Goal: Obtain resource: Download file/media

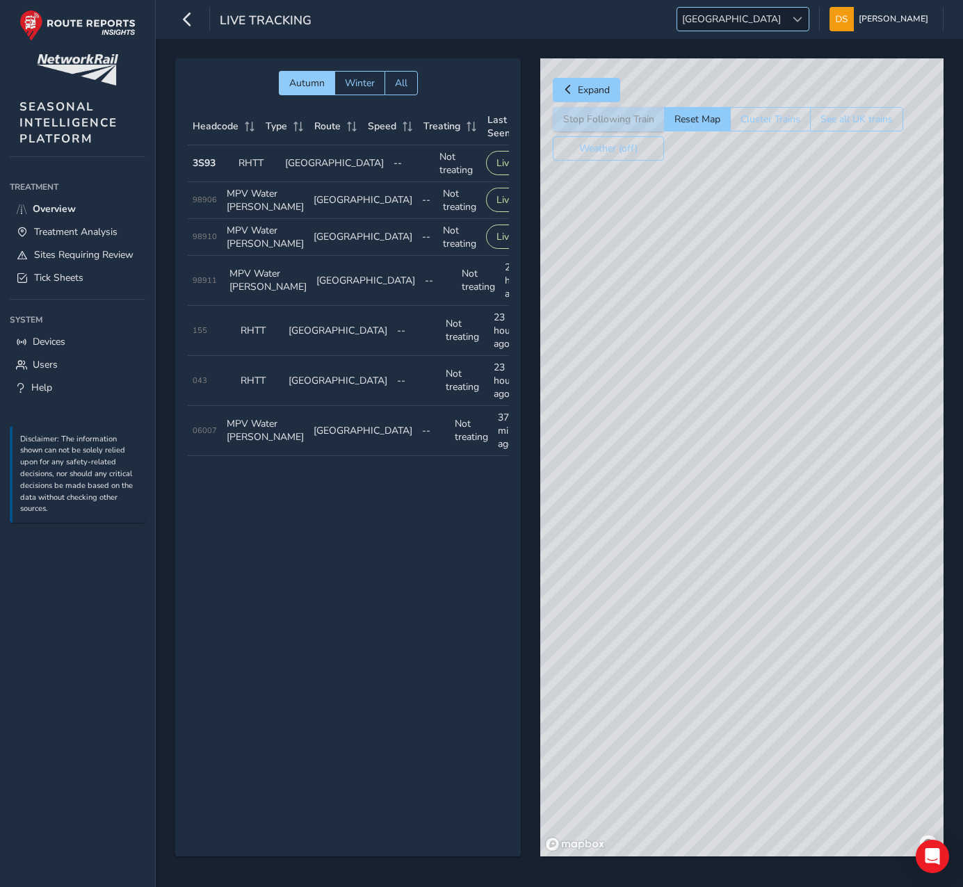
click at [786, 25] on span "[GEOGRAPHIC_DATA]" at bounding box center [731, 19] width 108 height 23
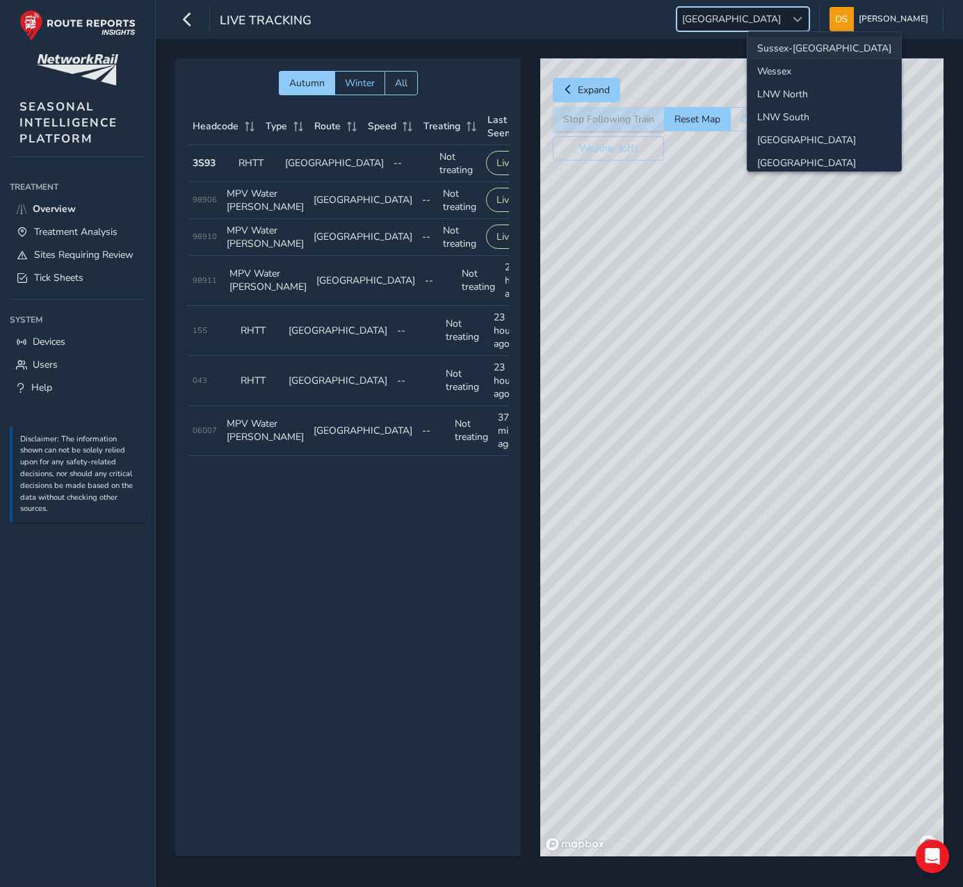
click at [813, 47] on li "Sussex-[GEOGRAPHIC_DATA]" at bounding box center [824, 48] width 154 height 23
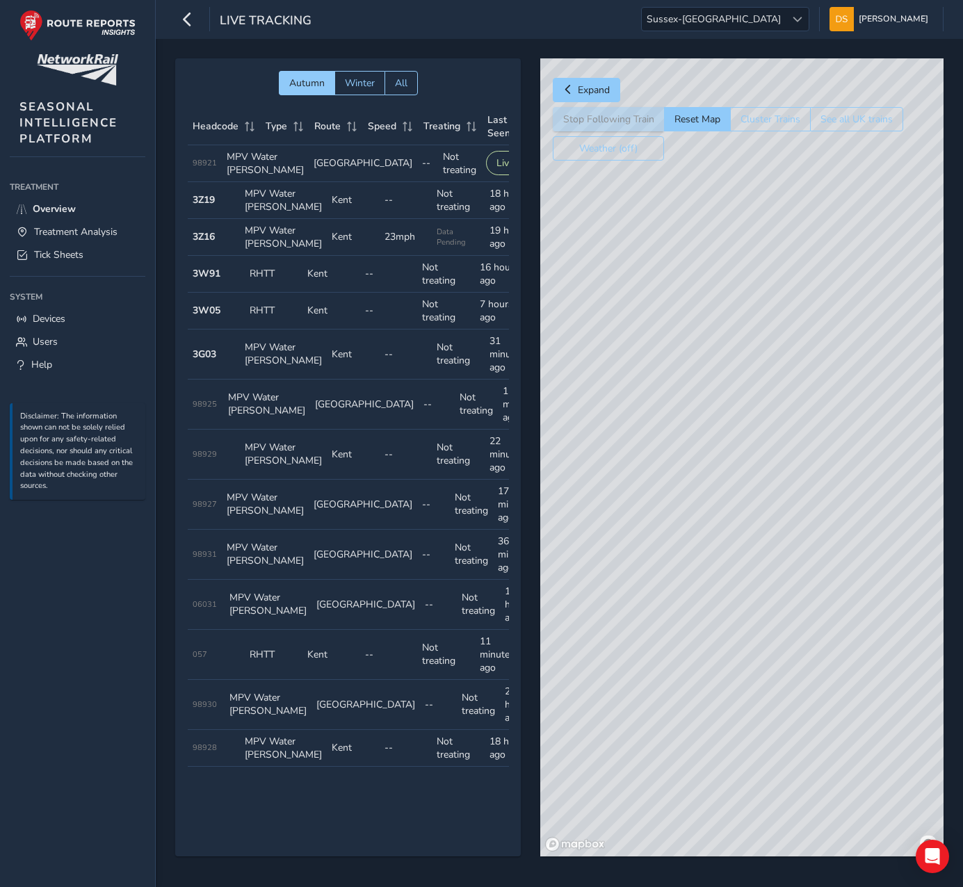
drag, startPoint x: 645, startPoint y: 487, endPoint x: 747, endPoint y: 473, distance: 102.5
click at [761, 470] on div "© Mapbox © OpenStreetMap Improve this map" at bounding box center [741, 457] width 403 height 798
drag, startPoint x: 836, startPoint y: 451, endPoint x: 423, endPoint y: 416, distance: 414.4
click at [420, 417] on div "Autumn Winter All Headcode Type Route Speed Treating Last Seen Follow Train Hea…" at bounding box center [559, 467] width 768 height 818
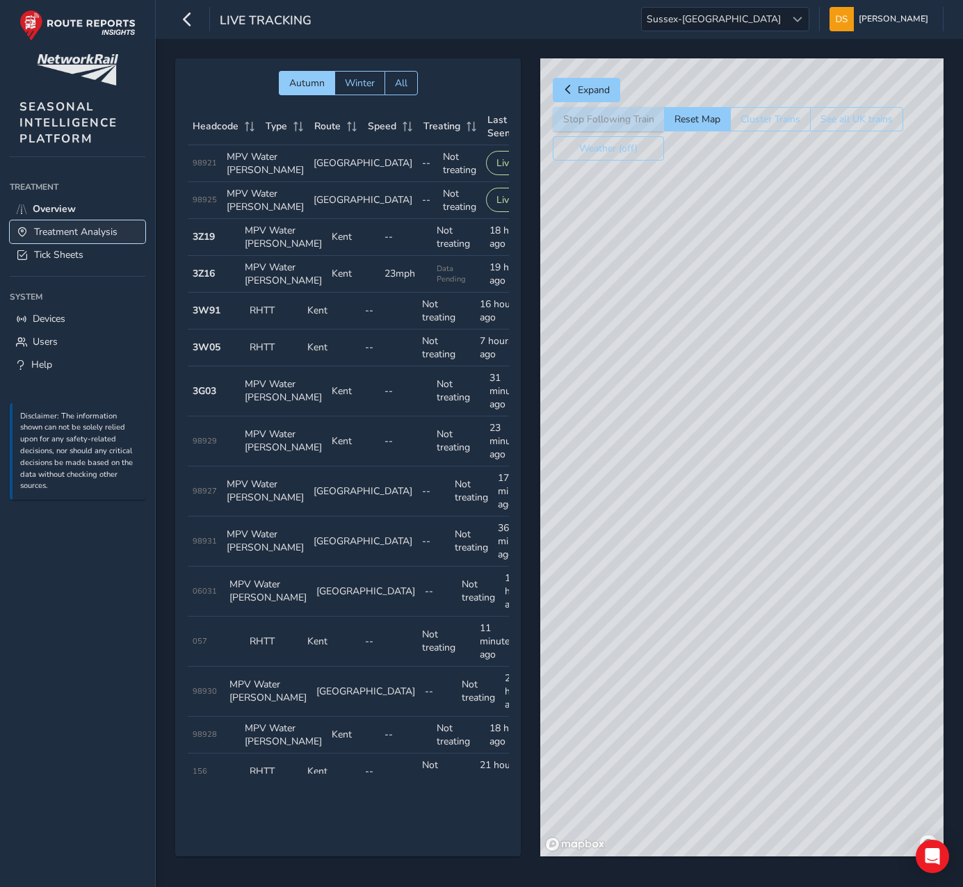
click at [61, 235] on span "Treatment Analysis" at bounding box center [75, 231] width 83 height 13
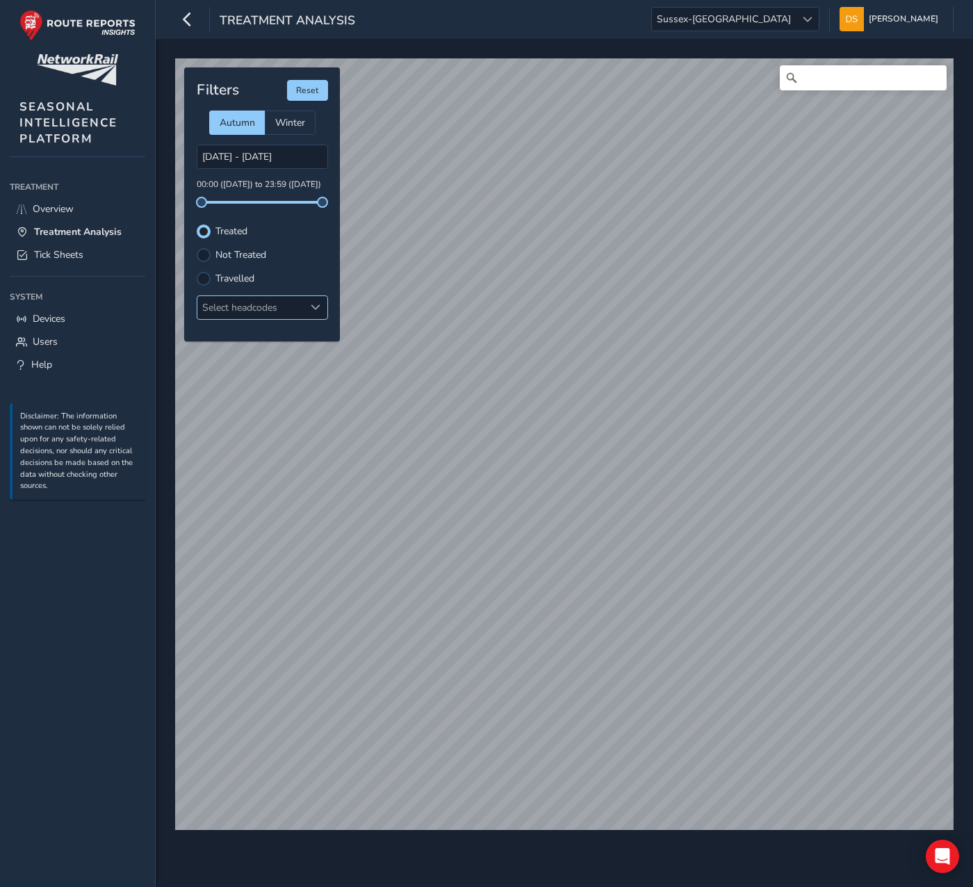
click at [252, 304] on div "Select headcodes" at bounding box center [250, 307] width 107 height 23
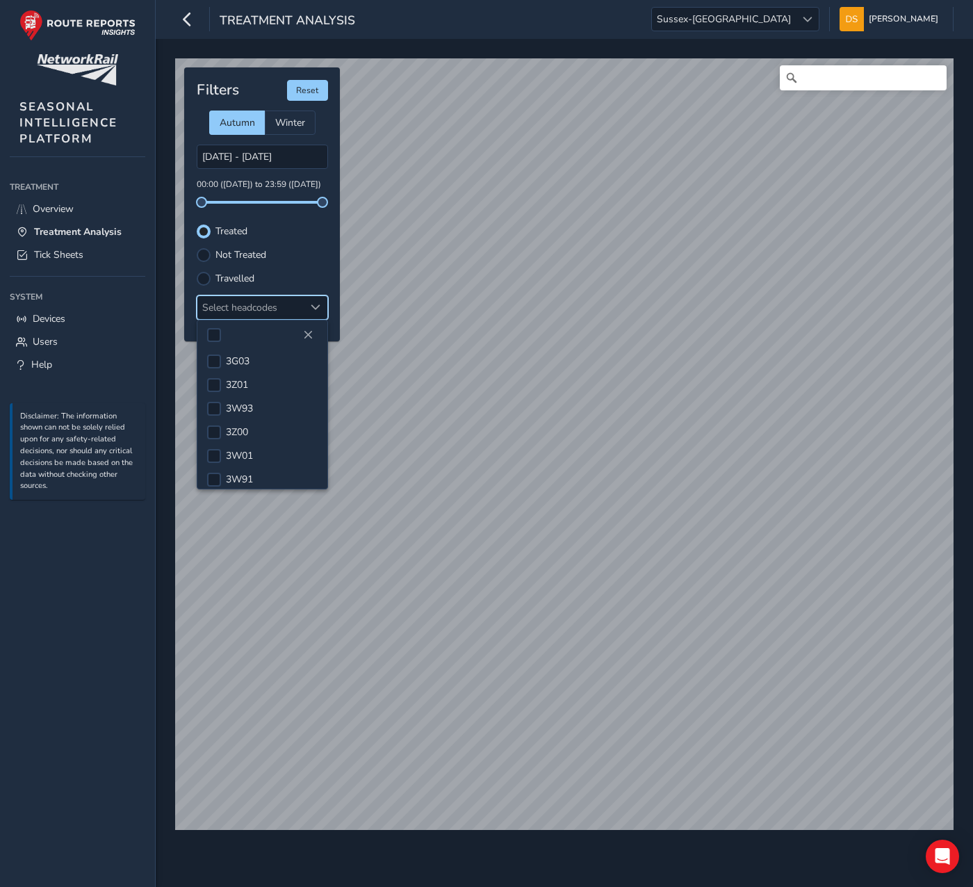
scroll to position [135, 0]
click at [220, 416] on div at bounding box center [214, 421] width 14 height 14
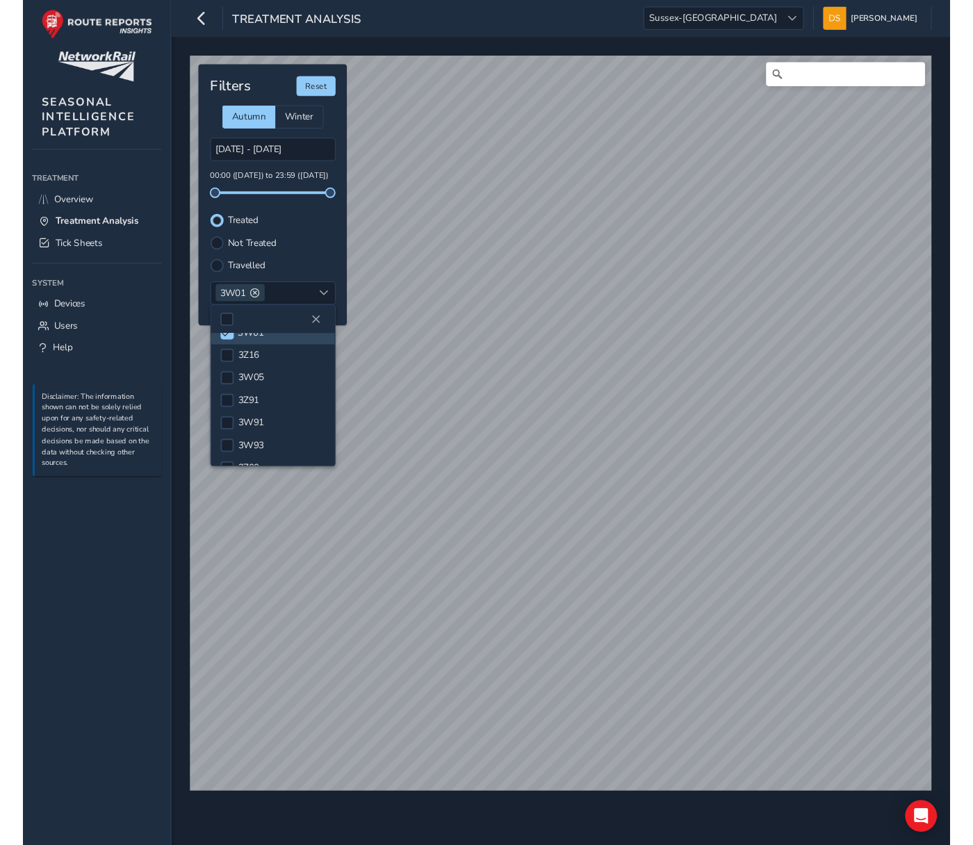
scroll to position [17, 0]
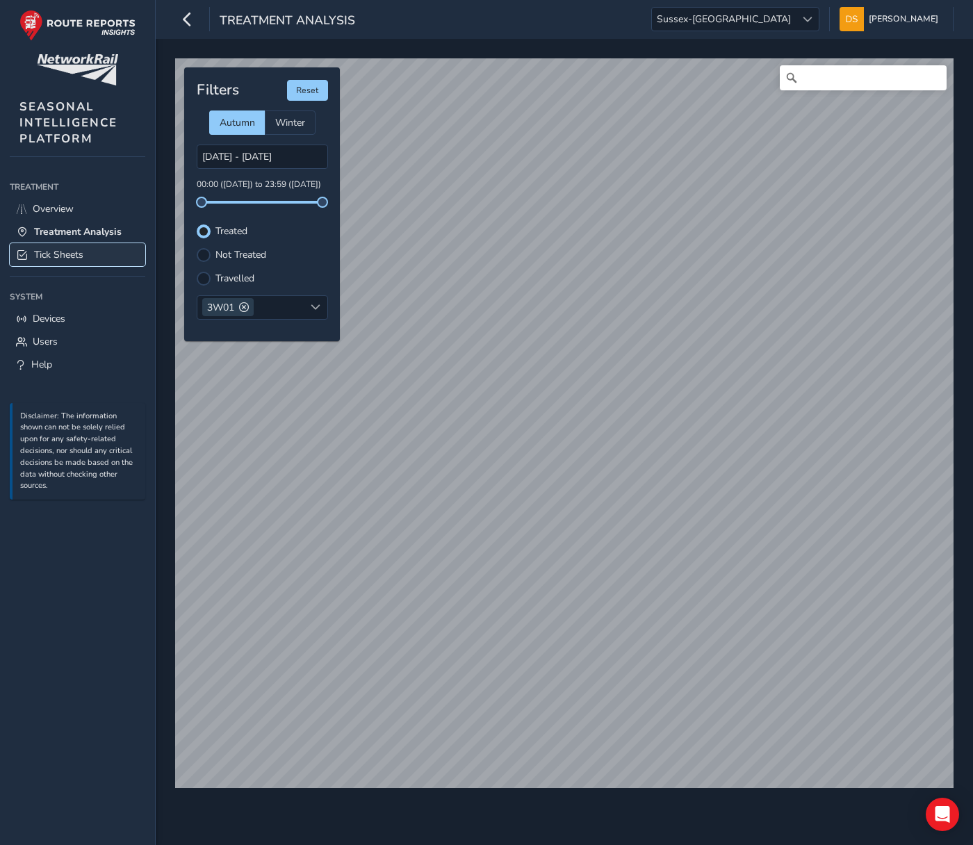
click at [73, 258] on span "Tick Sheets" at bounding box center [58, 254] width 49 height 13
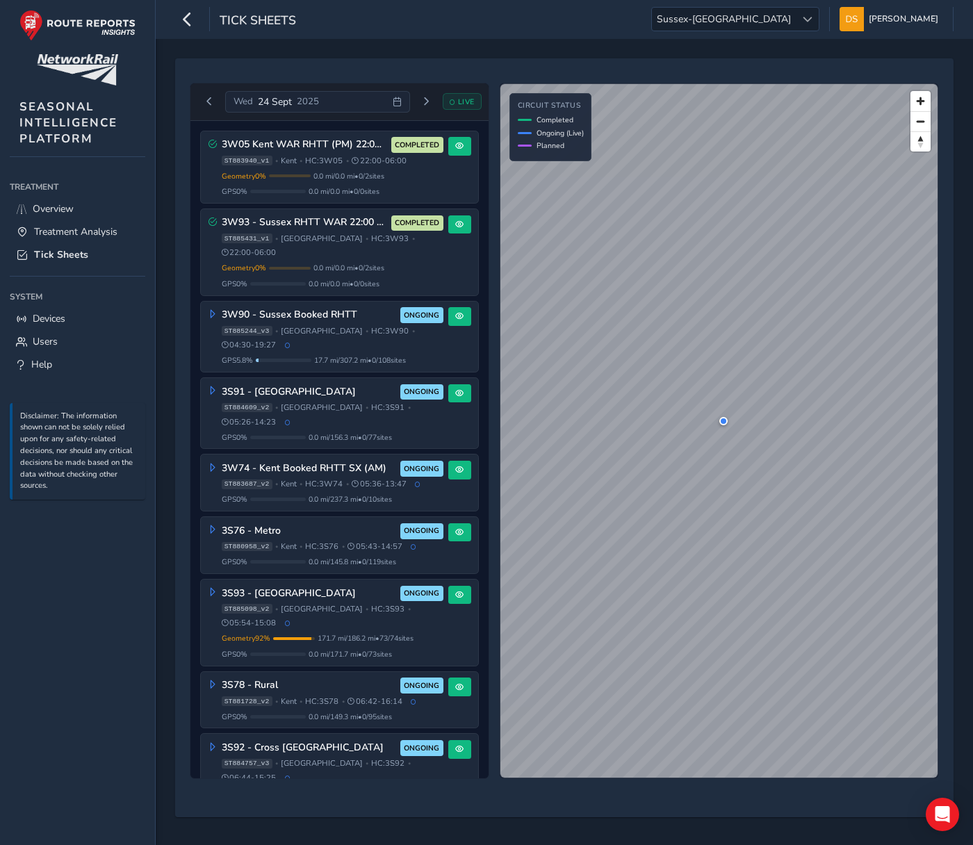
click at [391, 99] on div "[DATE]" at bounding box center [317, 102] width 184 height 22
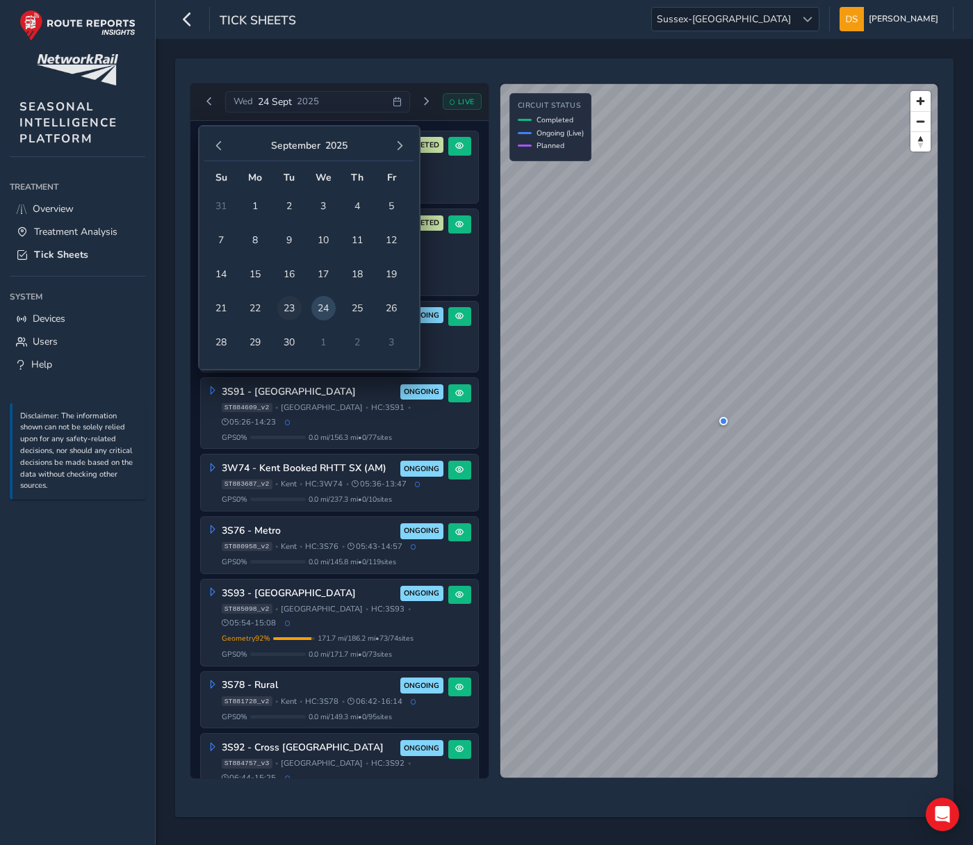
click at [288, 303] on span "23" at bounding box center [289, 308] width 24 height 24
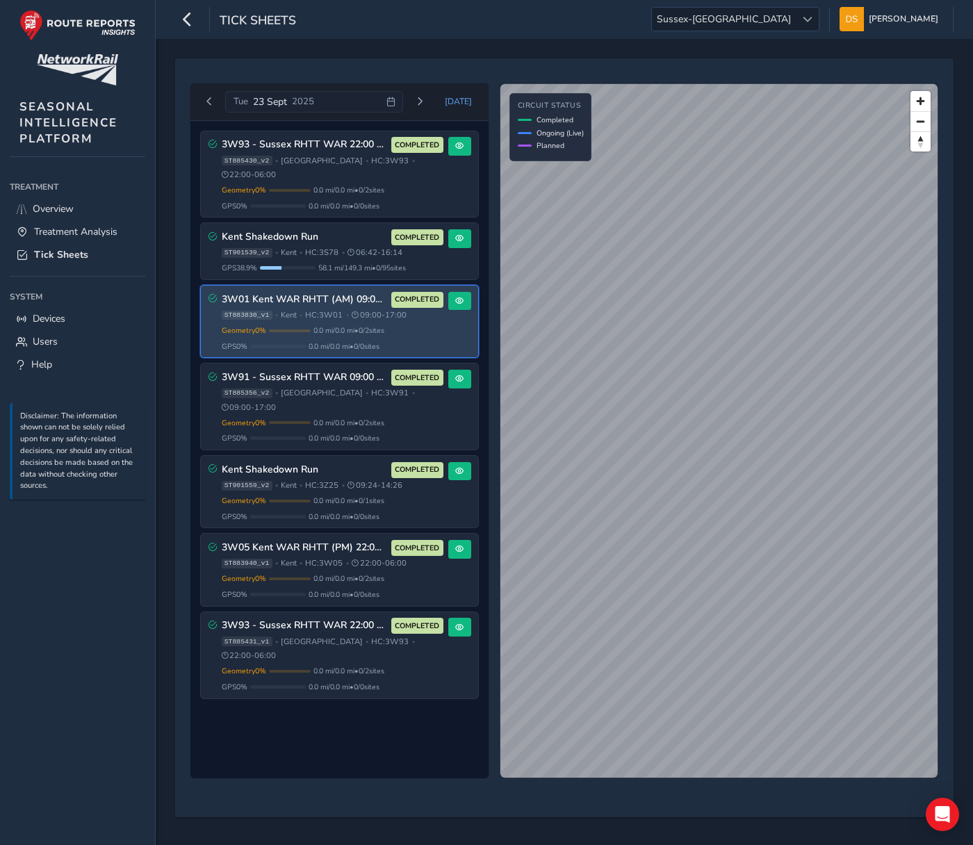
click at [312, 310] on span "HC: 3W01" at bounding box center [324, 315] width 38 height 10
click at [314, 294] on h3 "3W01 Kent WAR RHTT (AM) 09:00 - 17:00" at bounding box center [304, 300] width 165 height 12
click at [318, 295] on div "3W01 Kent WAR RHTT (AM) 09:00 - 17:00 COMPLETED ST883830_v1 • [GEOGRAPHIC_DATA]…" at bounding box center [333, 322] width 222 height 60
click at [320, 310] on span "HC: 3W01" at bounding box center [324, 315] width 38 height 10
drag, startPoint x: 320, startPoint y: 295, endPoint x: 461, endPoint y: 282, distance: 141.8
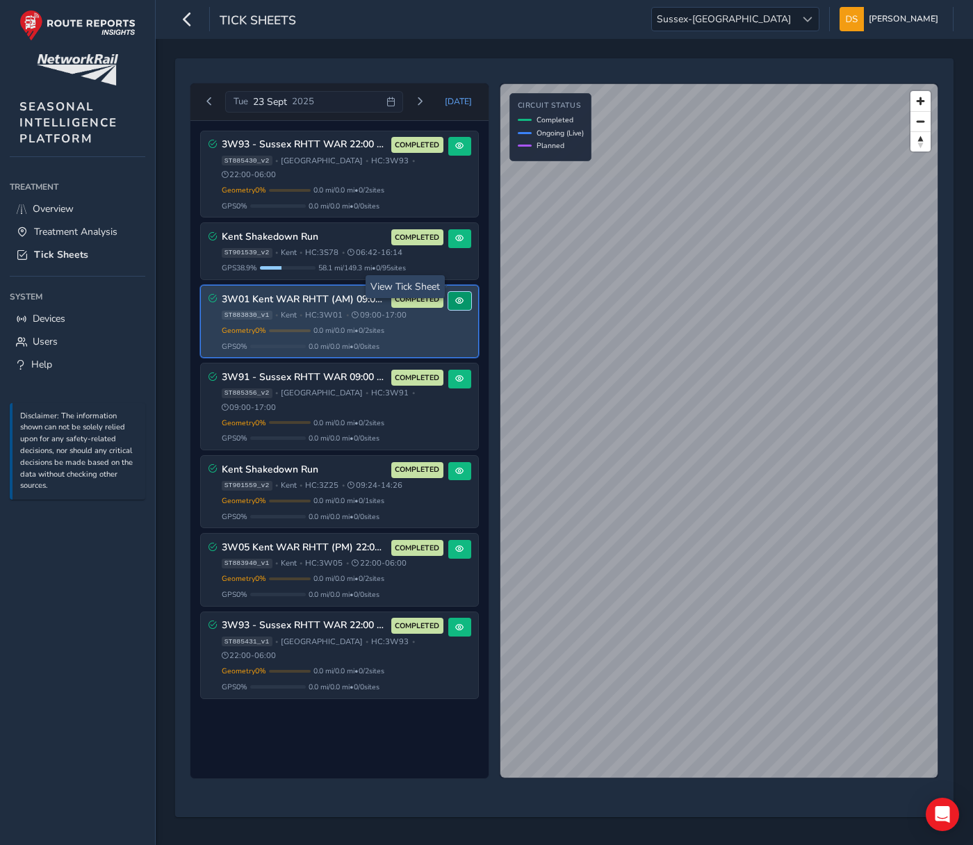
click at [461, 292] on button at bounding box center [459, 301] width 23 height 19
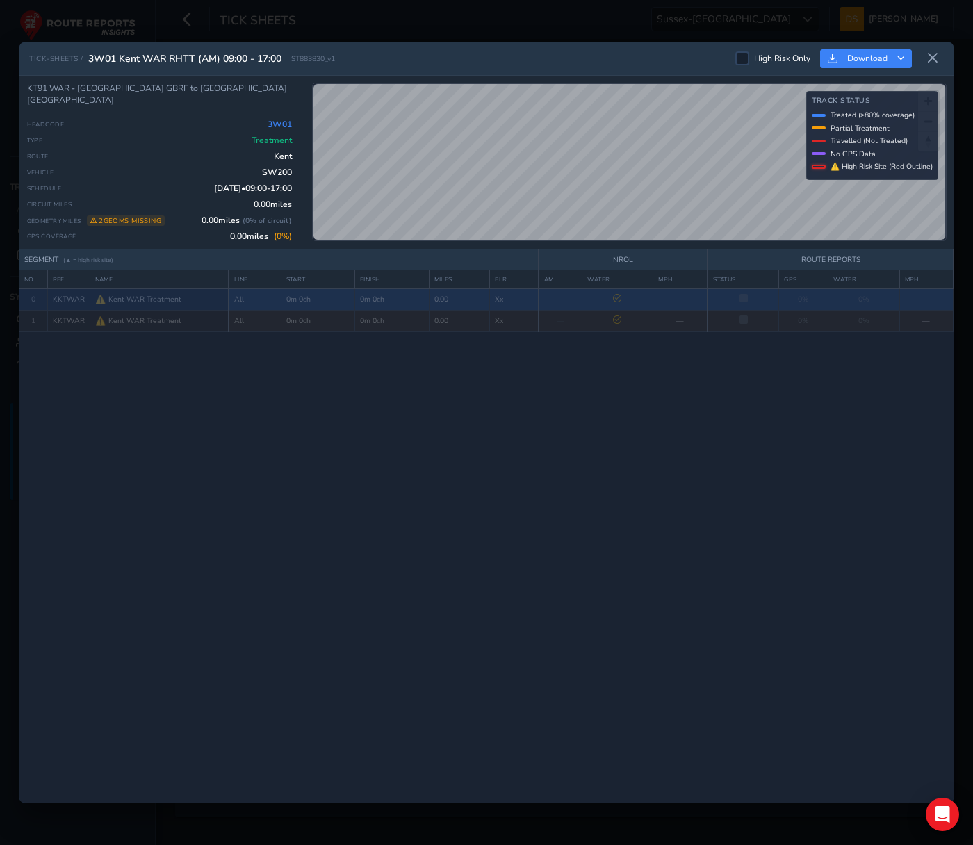
click at [149, 294] on div "⚠️ Missing Geometry Data This geometry cannot be matched with GPS data until ba…" at bounding box center [159, 299] width 129 height 11
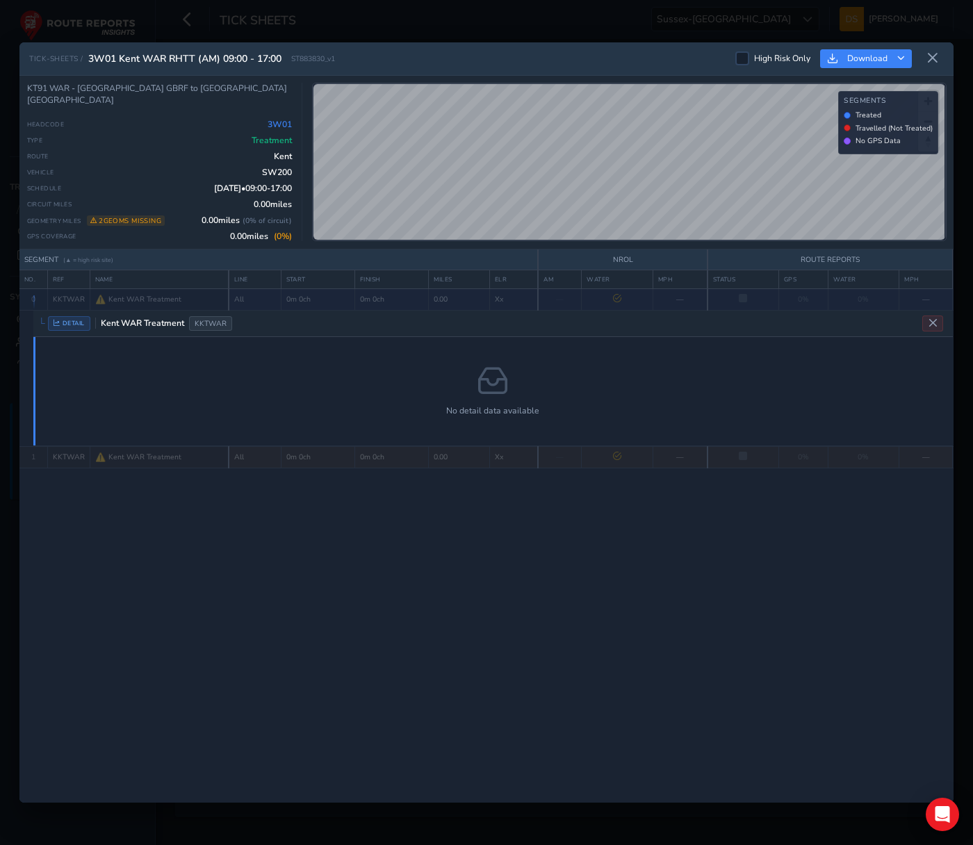
click at [68, 322] on span "DETAIL" at bounding box center [69, 323] width 42 height 15
click at [934, 324] on icon "Close detail view" at bounding box center [933, 323] width 10 height 10
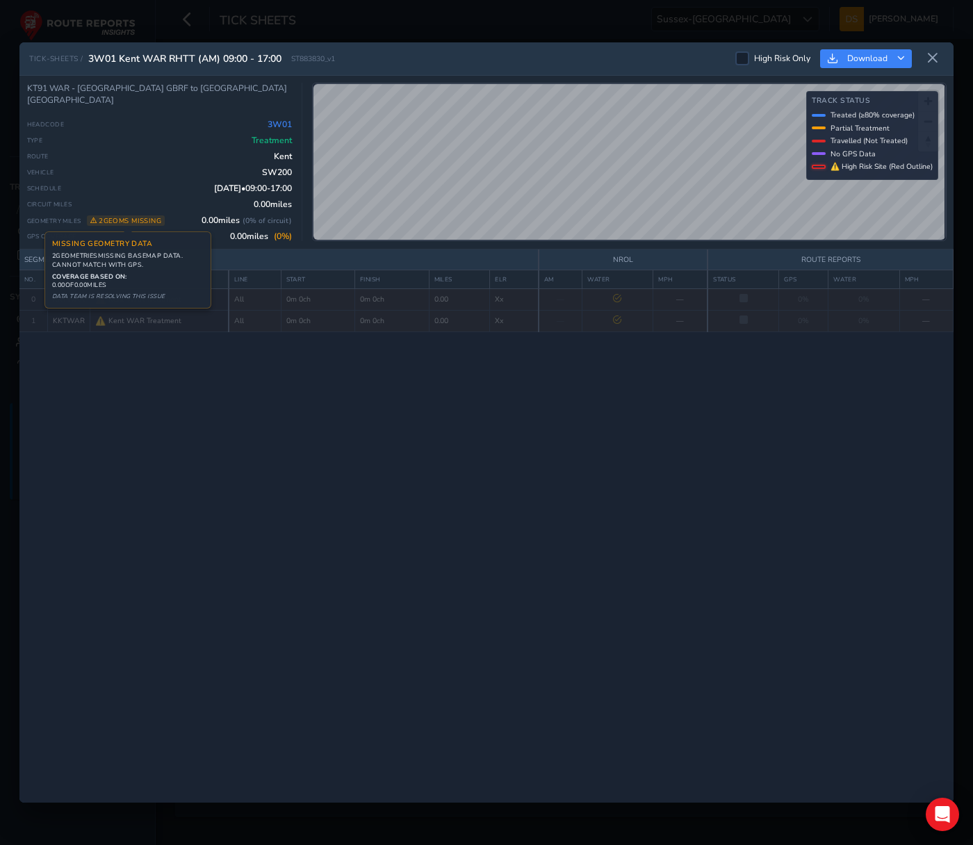
click at [140, 218] on span "2 geoms missing Missing Geometry Data 2 geometr ies missing basemap data. Canno…" at bounding box center [126, 221] width 79 height 10
click at [346, 489] on div "SEGMENT (▲ = high risk site) NROL ROUTE REPORTS NO. REF NAME LINE START FINISH …" at bounding box center [486, 526] width 934 height 553
click at [852, 56] on span "Download" at bounding box center [867, 58] width 40 height 11
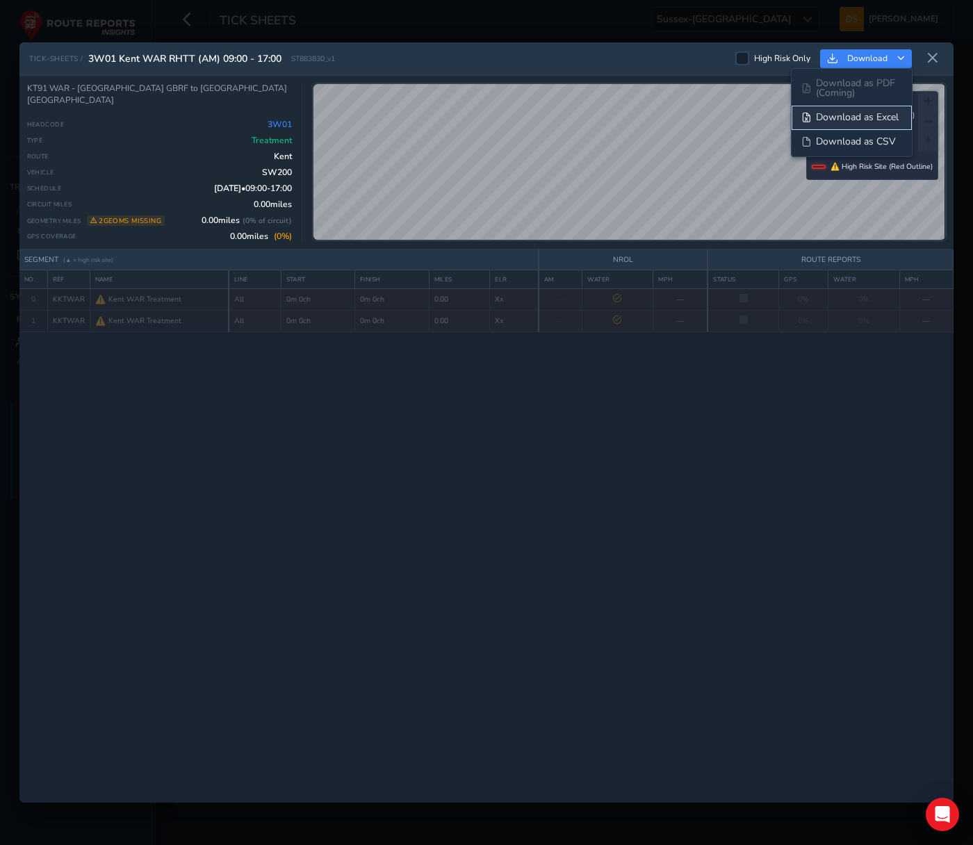
click at [852, 120] on span "Download as Excel" at bounding box center [857, 118] width 83 height 10
click at [902, 53] on button "Download" at bounding box center [866, 58] width 92 height 19
click at [862, 117] on span "Download as Excel" at bounding box center [857, 118] width 83 height 10
drag, startPoint x: 352, startPoint y: 405, endPoint x: 371, endPoint y: 366, distance: 44.1
click at [351, 405] on div "SEGMENT (▲ = high risk site) NROL ROUTE REPORTS NO. REF NAME LINE START FINISH …" at bounding box center [486, 526] width 934 height 553
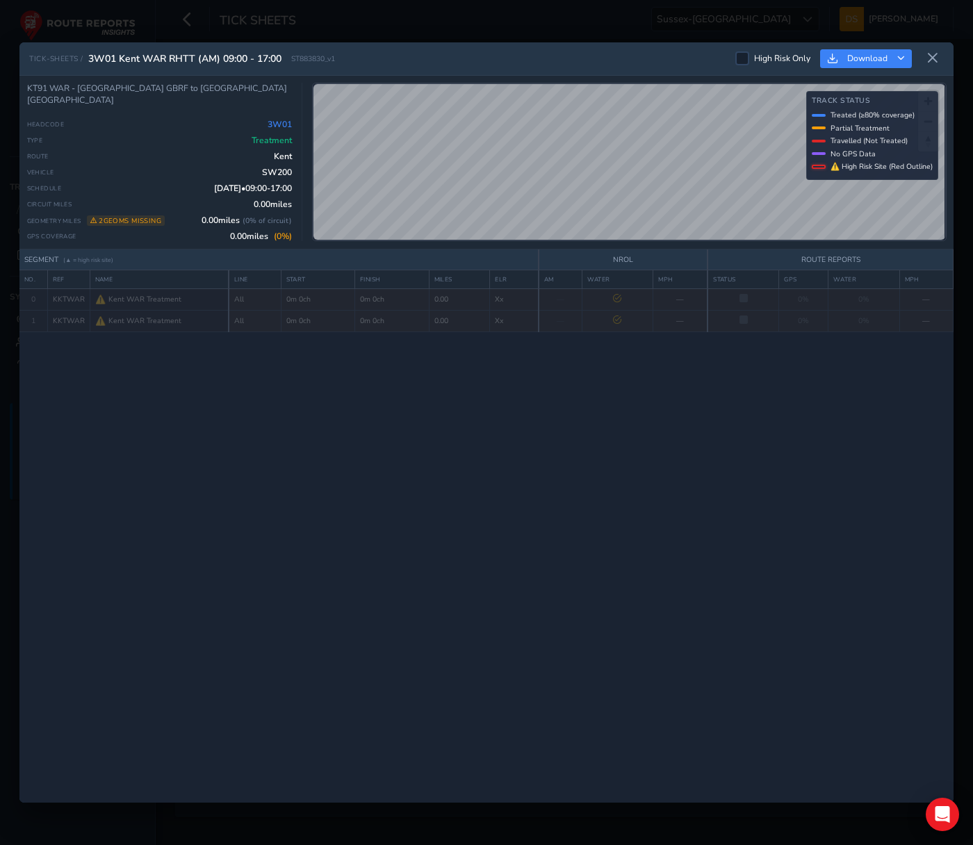
click at [933, 54] on icon at bounding box center [933, 58] width 13 height 13
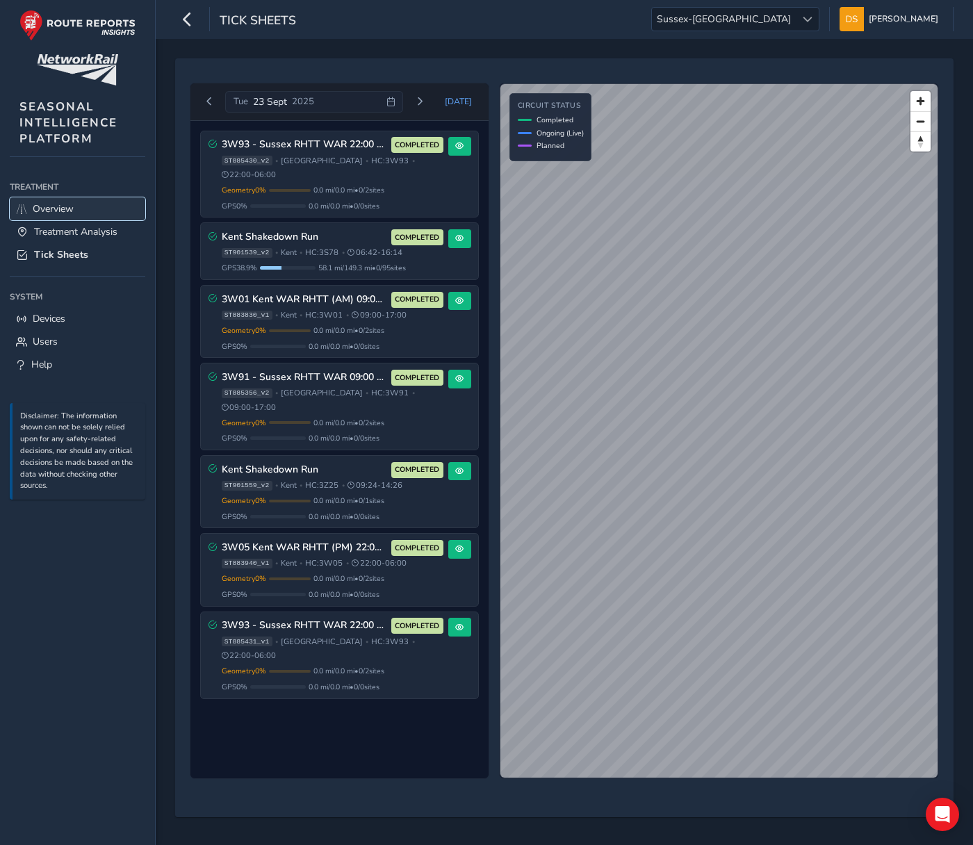
click at [64, 211] on span "Overview" at bounding box center [53, 208] width 41 height 13
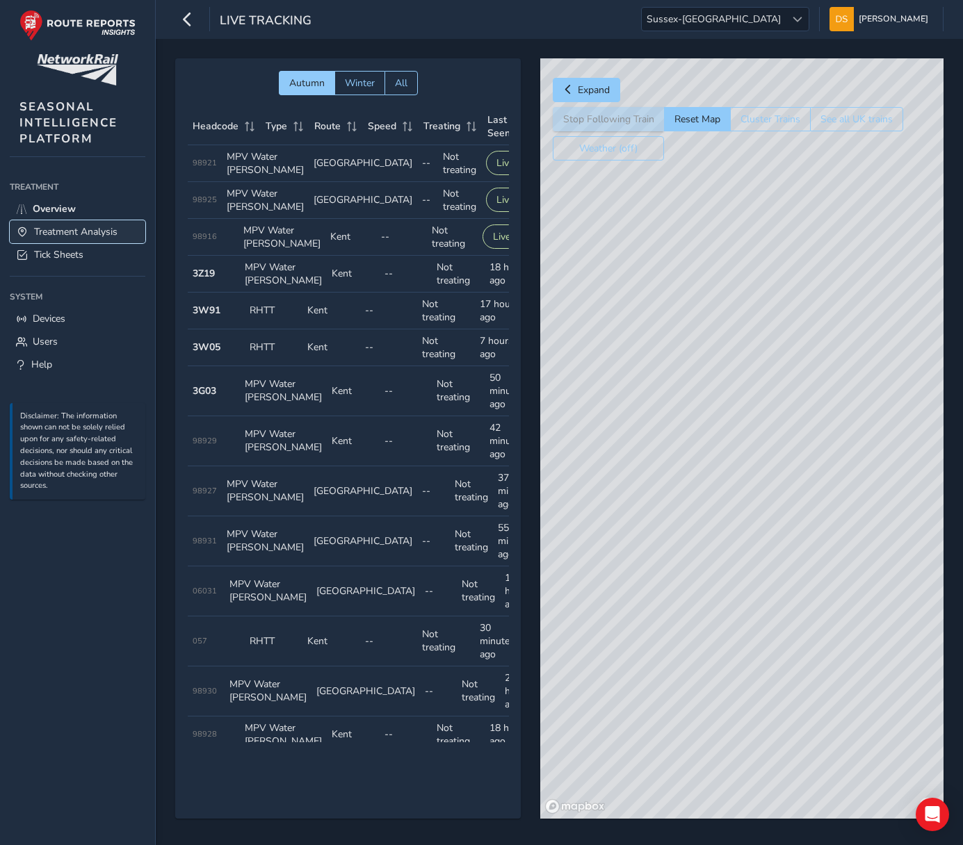
click at [81, 236] on span "Treatment Analysis" at bounding box center [75, 231] width 83 height 13
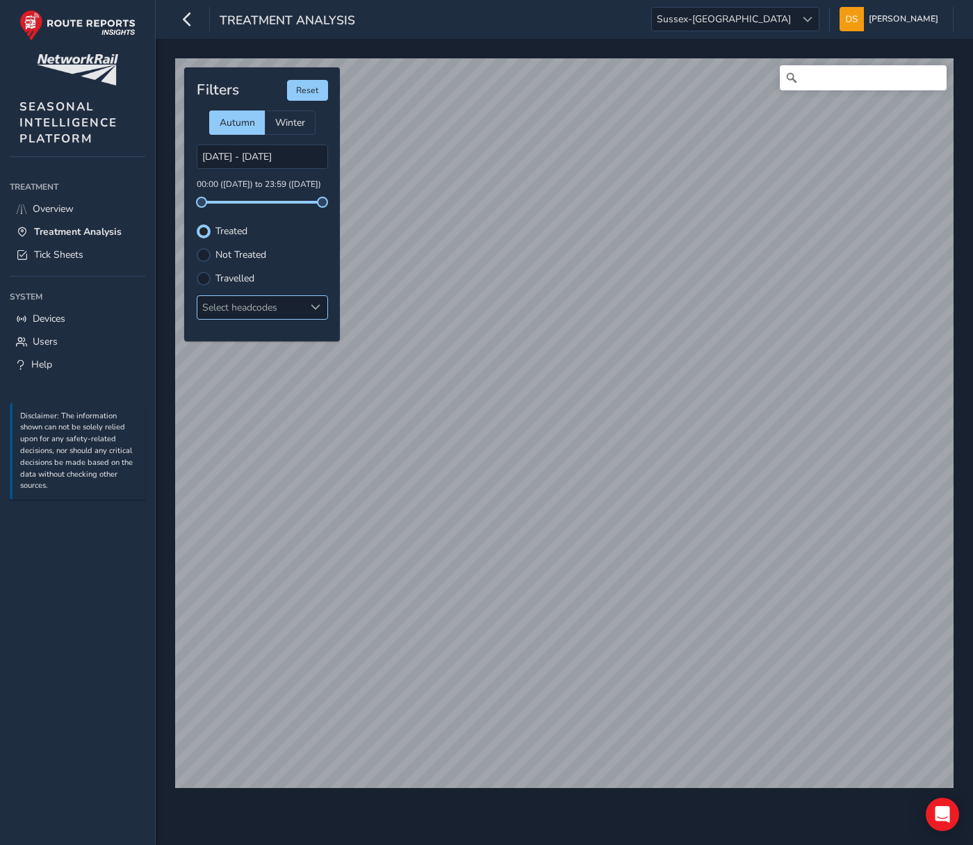
click at [293, 301] on div "Select headcodes" at bounding box center [250, 307] width 107 height 23
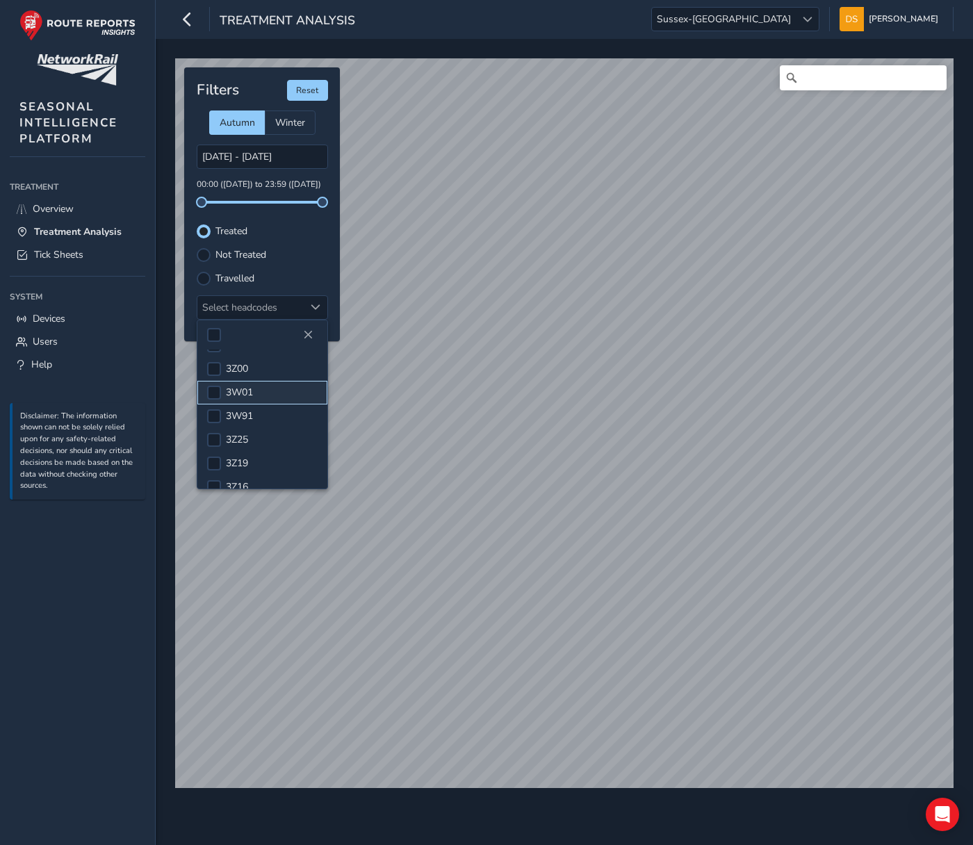
click at [245, 391] on span "3W01" at bounding box center [239, 392] width 27 height 13
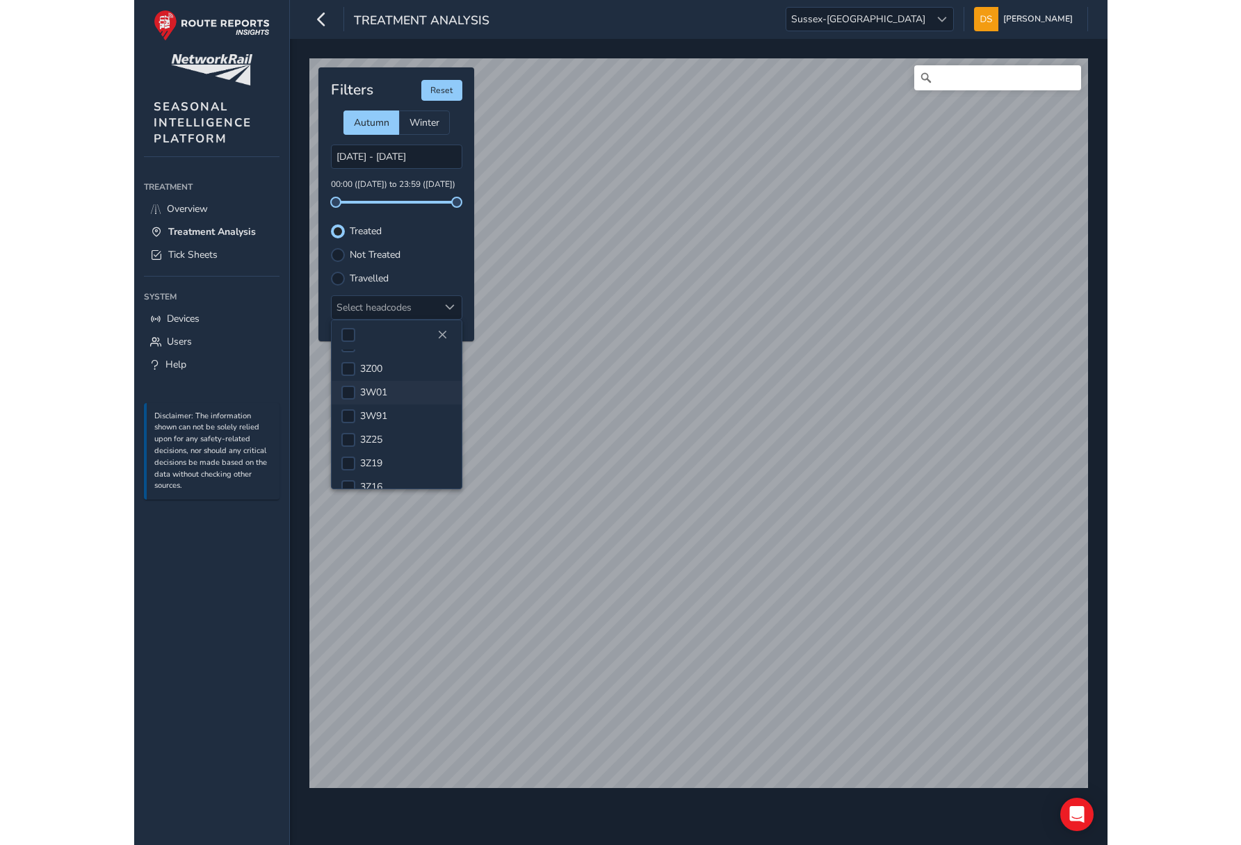
scroll to position [44, 0]
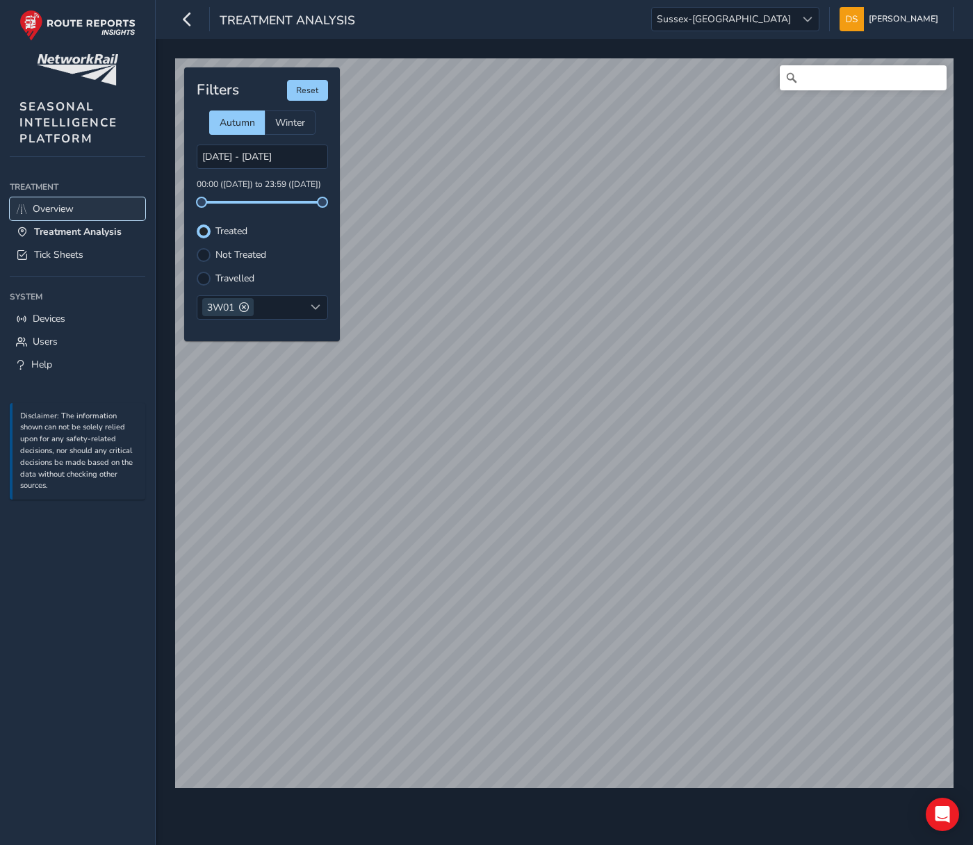
click at [76, 214] on link "Overview" at bounding box center [78, 208] width 136 height 23
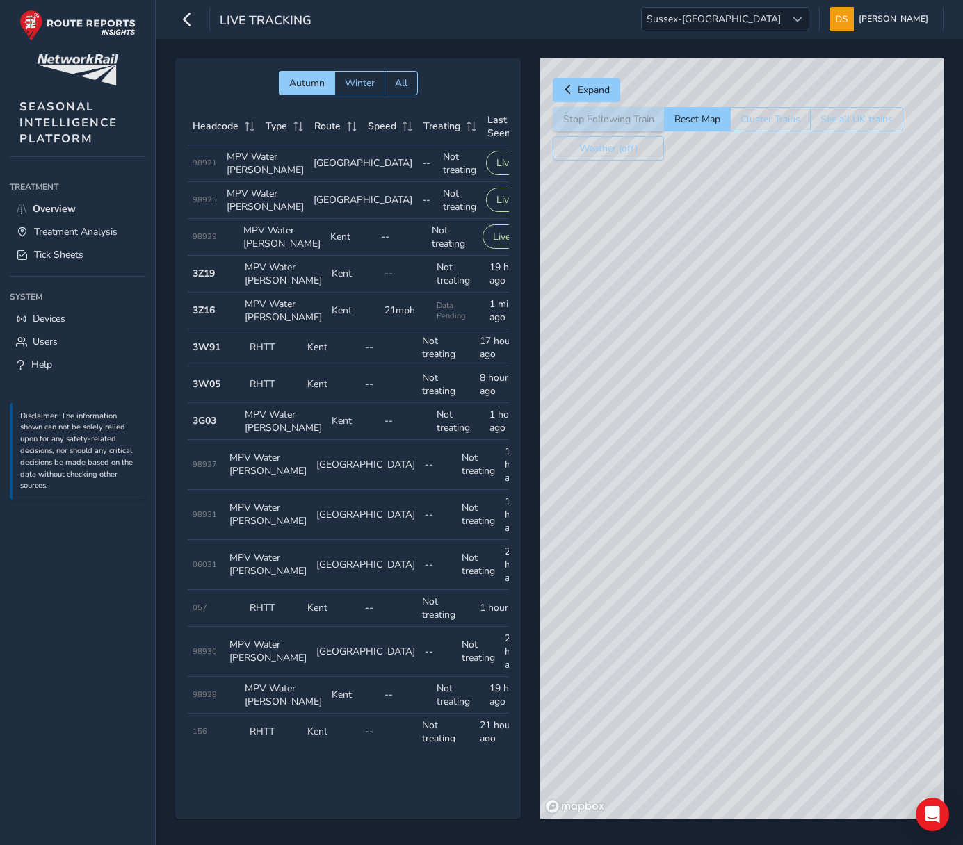
drag, startPoint x: 674, startPoint y: 471, endPoint x: 709, endPoint y: 485, distance: 37.2
click at [709, 485] on div "© Mapbox © OpenStreetMap Improve this map" at bounding box center [741, 438] width 403 height 761
click at [732, 448] on div "© Mapbox © OpenStreetMap Improve this map" at bounding box center [741, 438] width 403 height 761
drag, startPoint x: 791, startPoint y: 430, endPoint x: 683, endPoint y: 427, distance: 108.5
click at [683, 427] on div "© Mapbox © OpenStreetMap Improve this map © Maxar" at bounding box center [741, 438] width 403 height 761
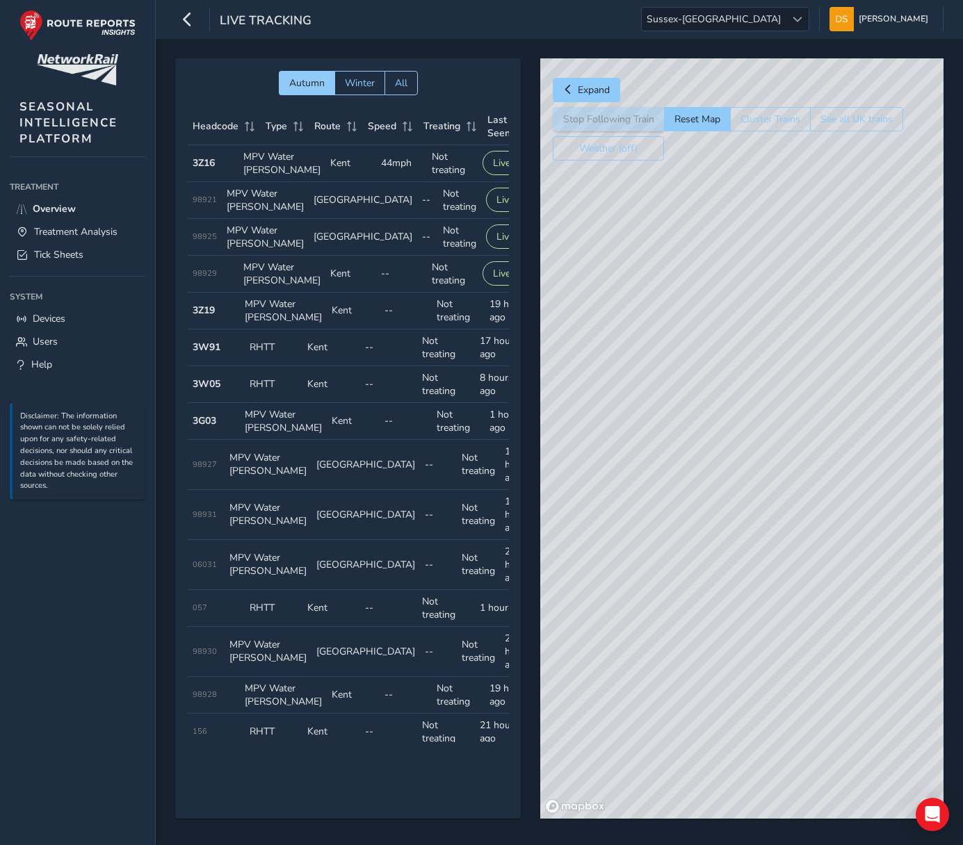
drag, startPoint x: 866, startPoint y: 522, endPoint x: 950, endPoint y: 539, distance: 85.1
click at [951, 545] on div "Autumn Winter All Headcode Type Route Speed Treating Last Seen Follow Train Hea…" at bounding box center [559, 448] width 807 height 819
drag, startPoint x: 662, startPoint y: 403, endPoint x: 957, endPoint y: 498, distance: 309.8
click at [934, 500] on div "© Mapbox © OpenStreetMap Improve this map" at bounding box center [741, 438] width 403 height 761
click at [873, 493] on div "© Mapbox © OpenStreetMap Improve this map" at bounding box center [741, 438] width 403 height 761
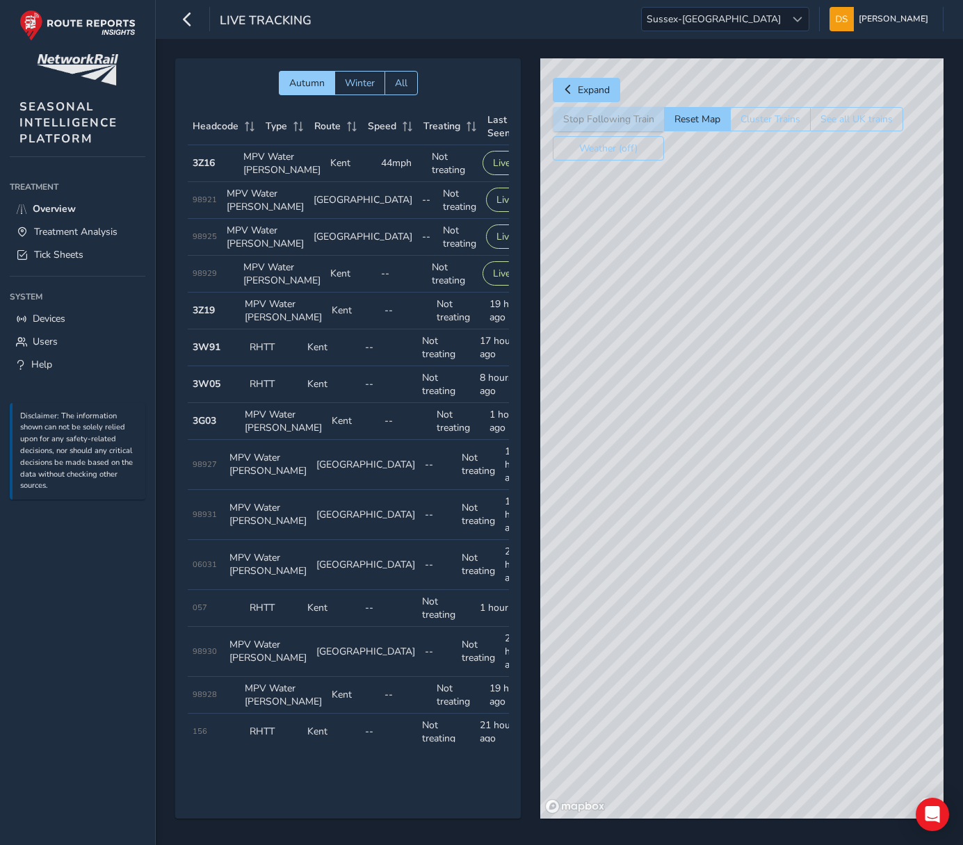
click at [782, 434] on div "© Mapbox © OpenStreetMap Improve this map" at bounding box center [741, 438] width 403 height 761
drag, startPoint x: 779, startPoint y: 362, endPoint x: 738, endPoint y: 464, distance: 110.1
click at [738, 464] on div "© Mapbox © OpenStreetMap Improve this map" at bounding box center [741, 438] width 403 height 761
drag, startPoint x: 894, startPoint y: 263, endPoint x: 784, endPoint y: 405, distance: 179.9
click at [784, 405] on div "© Mapbox © OpenStreetMap Improve this map" at bounding box center [741, 438] width 403 height 761
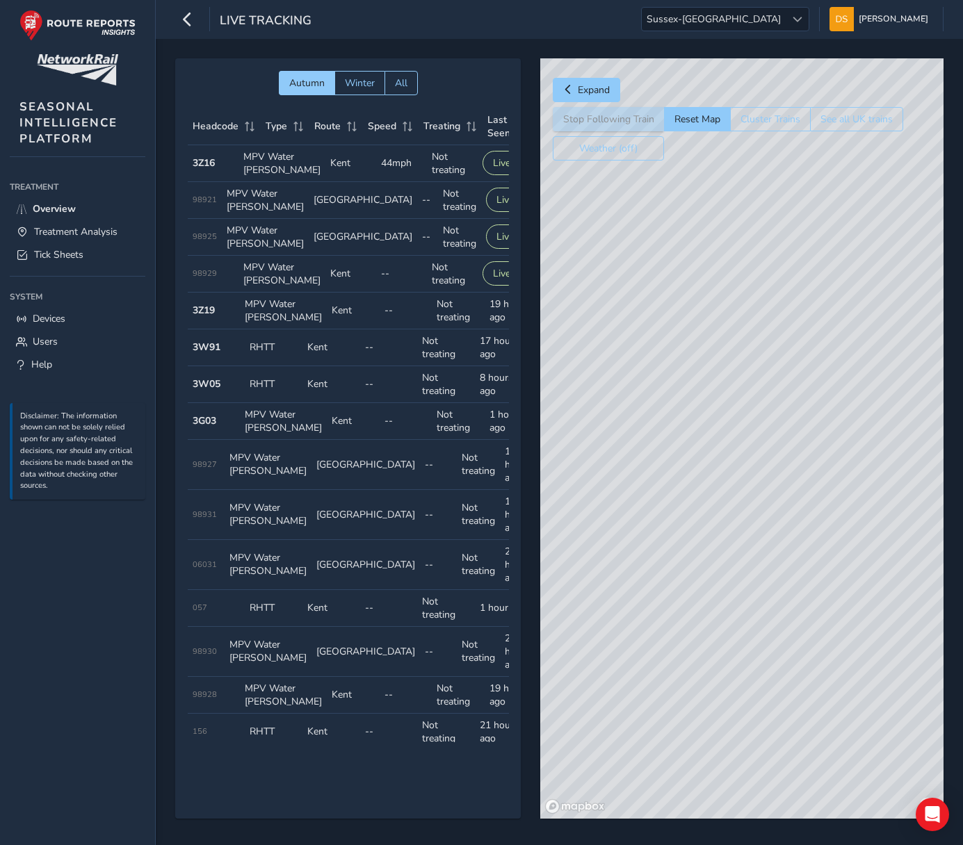
drag, startPoint x: 802, startPoint y: 295, endPoint x: 906, endPoint y: 335, distance: 111.8
click at [906, 335] on div "© Mapbox © OpenStreetMap Improve this map" at bounding box center [741, 438] width 403 height 761
drag, startPoint x: 659, startPoint y: 533, endPoint x: 799, endPoint y: 489, distance: 146.6
click at [799, 489] on div "© Mapbox © OpenStreetMap Improve this map" at bounding box center [741, 438] width 403 height 761
click at [808, 12] on div at bounding box center [797, 19] width 23 height 23
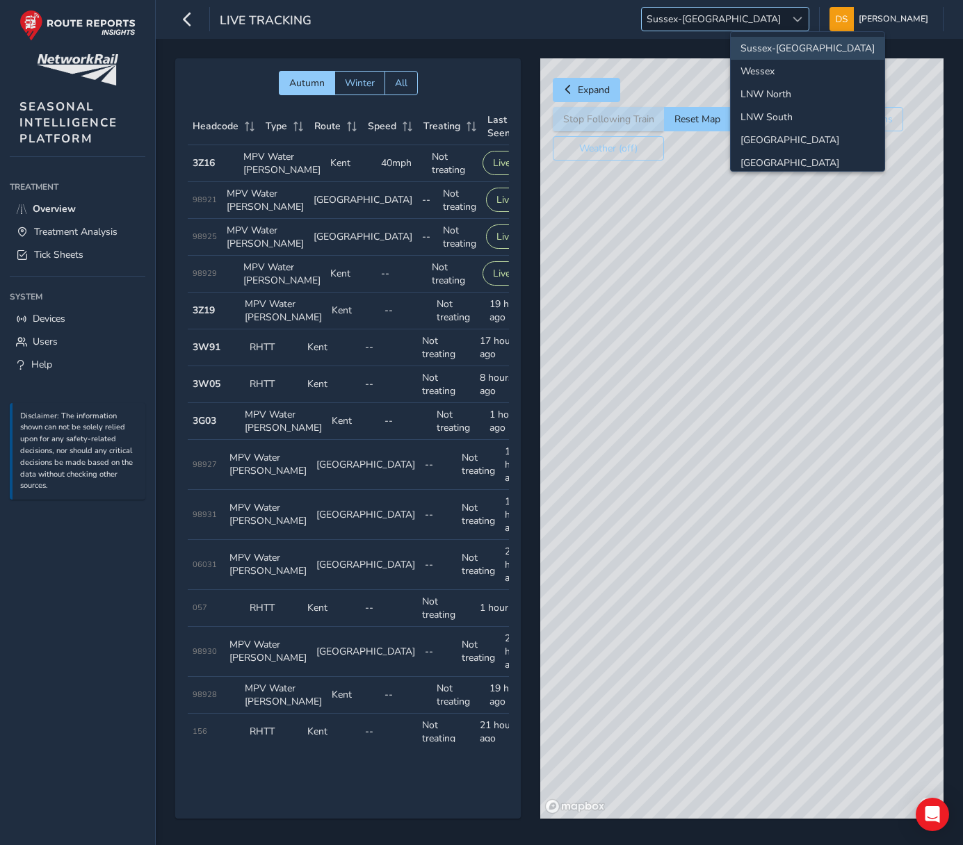
click at [802, 17] on span at bounding box center [797, 20] width 10 height 10
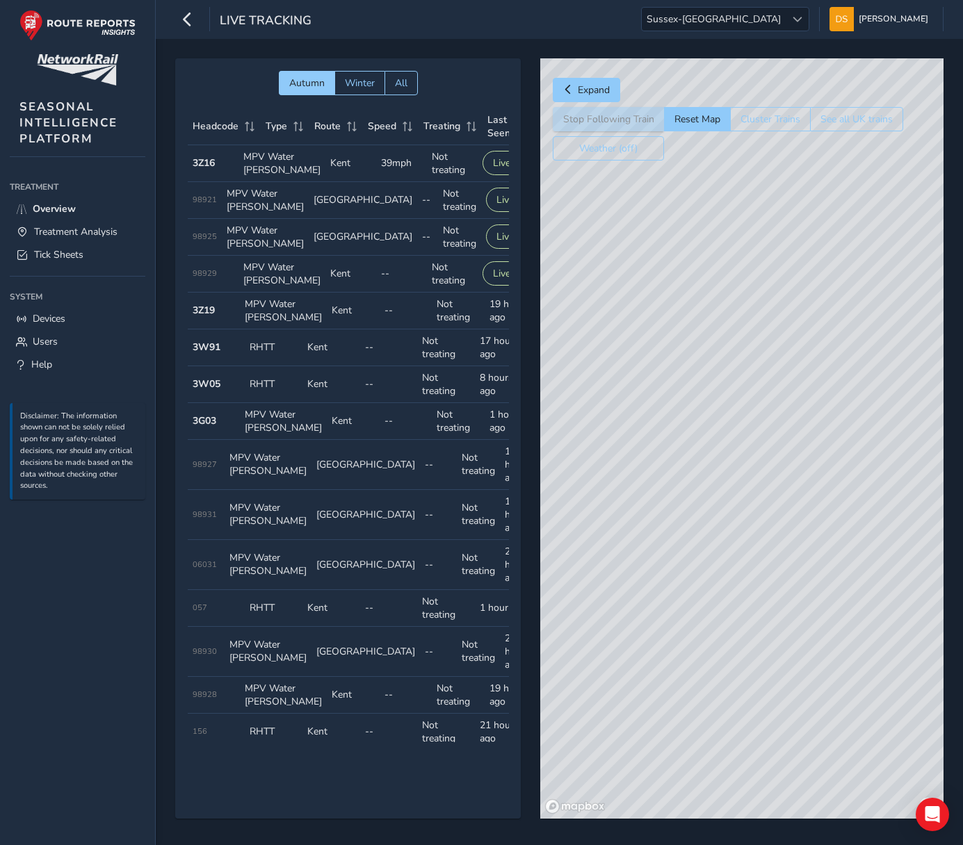
drag, startPoint x: 861, startPoint y: 202, endPoint x: 858, endPoint y: 538, distance: 335.8
click at [858, 538] on div "© Mapbox © OpenStreetMap Improve this map © Maxar" at bounding box center [741, 438] width 403 height 761
drag, startPoint x: 792, startPoint y: 352, endPoint x: 850, endPoint y: 545, distance: 201.2
click at [852, 549] on div "© Mapbox © OpenStreetMap Improve this map © Maxar" at bounding box center [741, 438] width 403 height 761
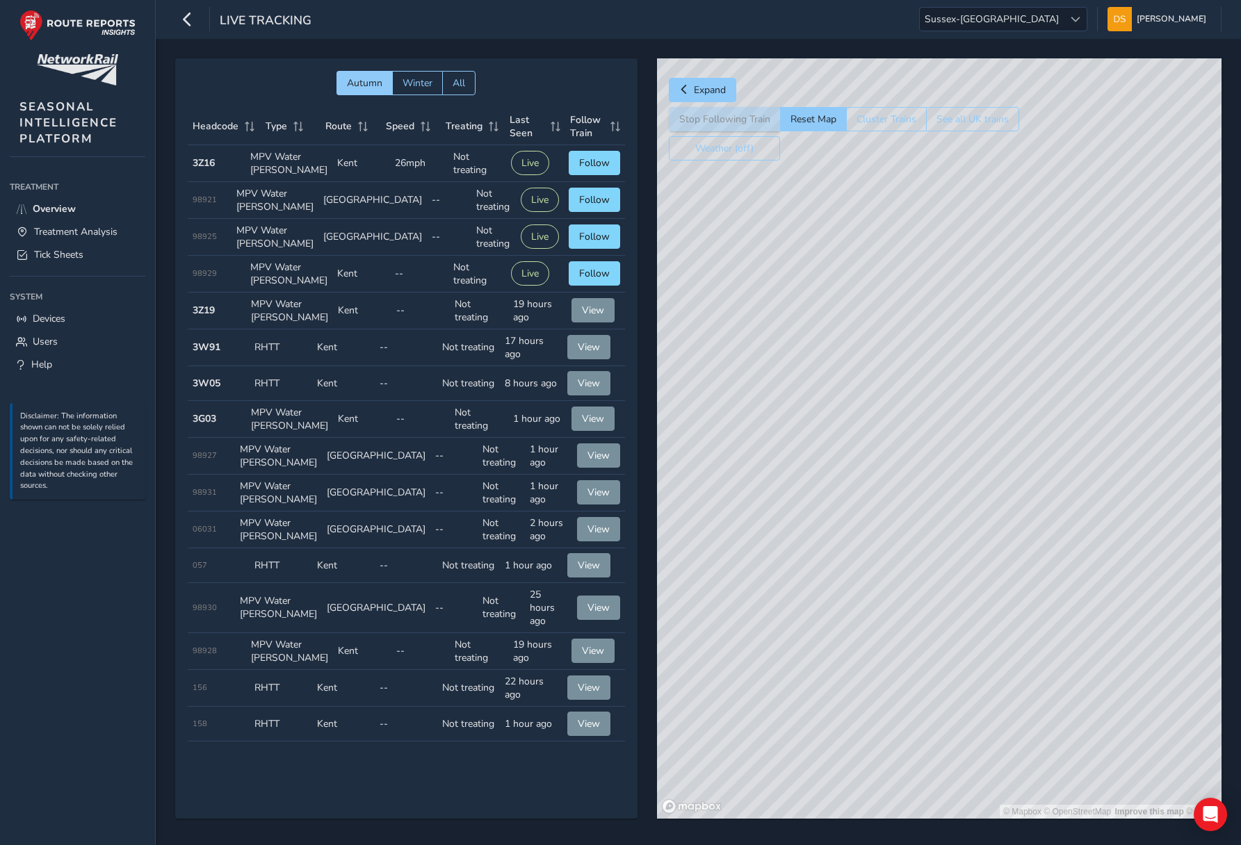
drag, startPoint x: 1039, startPoint y: 284, endPoint x: 1166, endPoint y: 633, distance: 371.4
click at [962, 640] on div "© Mapbox © OpenStreetMap Improve this map © Maxar" at bounding box center [939, 438] width 564 height 761
drag, startPoint x: 1032, startPoint y: 250, endPoint x: 938, endPoint y: 436, distance: 208.3
click at [958, 499] on div "© Mapbox © OpenStreetMap Improve this map © Maxar" at bounding box center [939, 438] width 564 height 761
click at [936, 564] on div "© Mapbox © OpenStreetMap Improve this map © Maxar" at bounding box center [939, 438] width 564 height 761
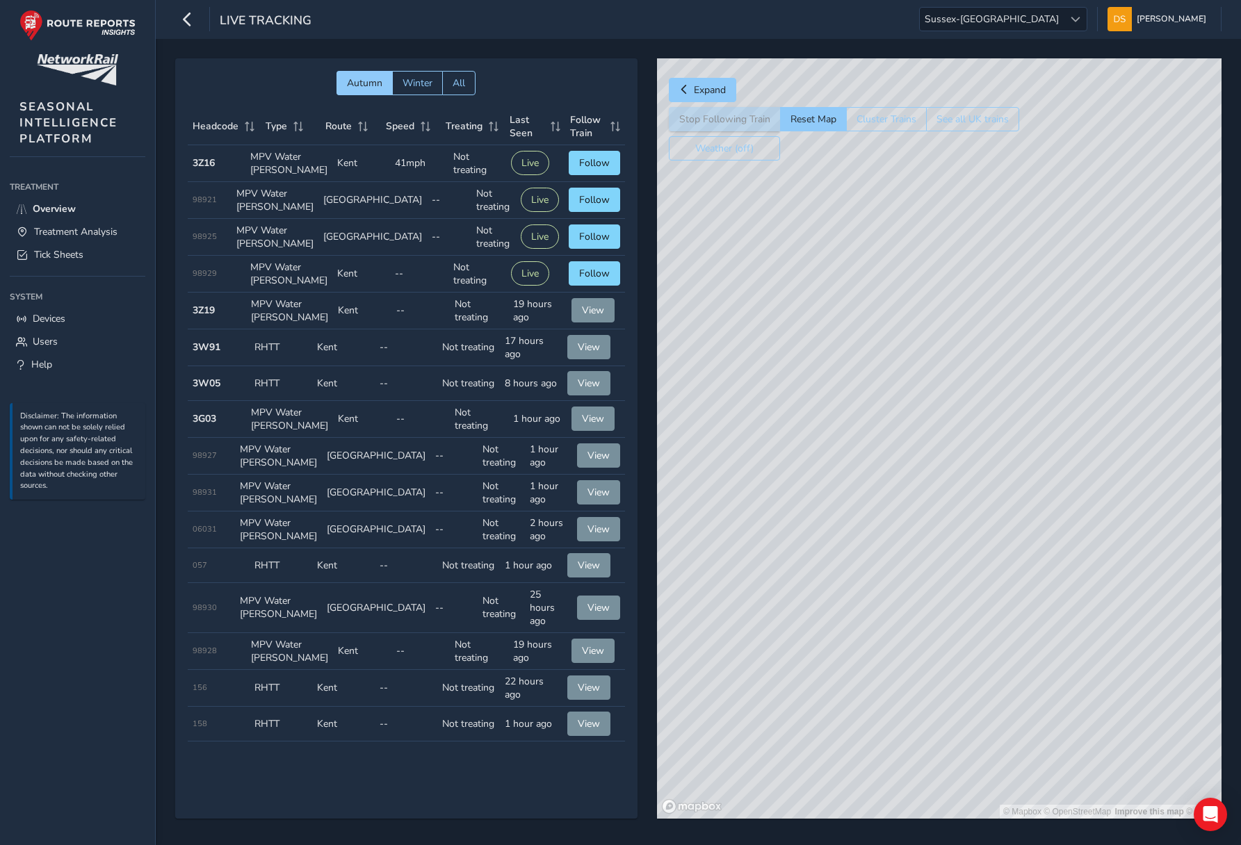
drag, startPoint x: 915, startPoint y: 466, endPoint x: 826, endPoint y: 480, distance: 90.0
click at [827, 483] on div "© Mapbox © OpenStreetMap Improve this map © Maxar" at bounding box center [939, 438] width 564 height 761
click at [962, 427] on div "© Mapbox © OpenStreetMap Improve this map" at bounding box center [939, 438] width 564 height 761
drag, startPoint x: 1080, startPoint y: 364, endPoint x: 894, endPoint y: 637, distance: 330.7
click at [894, 637] on div "© Mapbox © OpenStreetMap Improve this map © Maxar" at bounding box center [939, 438] width 564 height 761
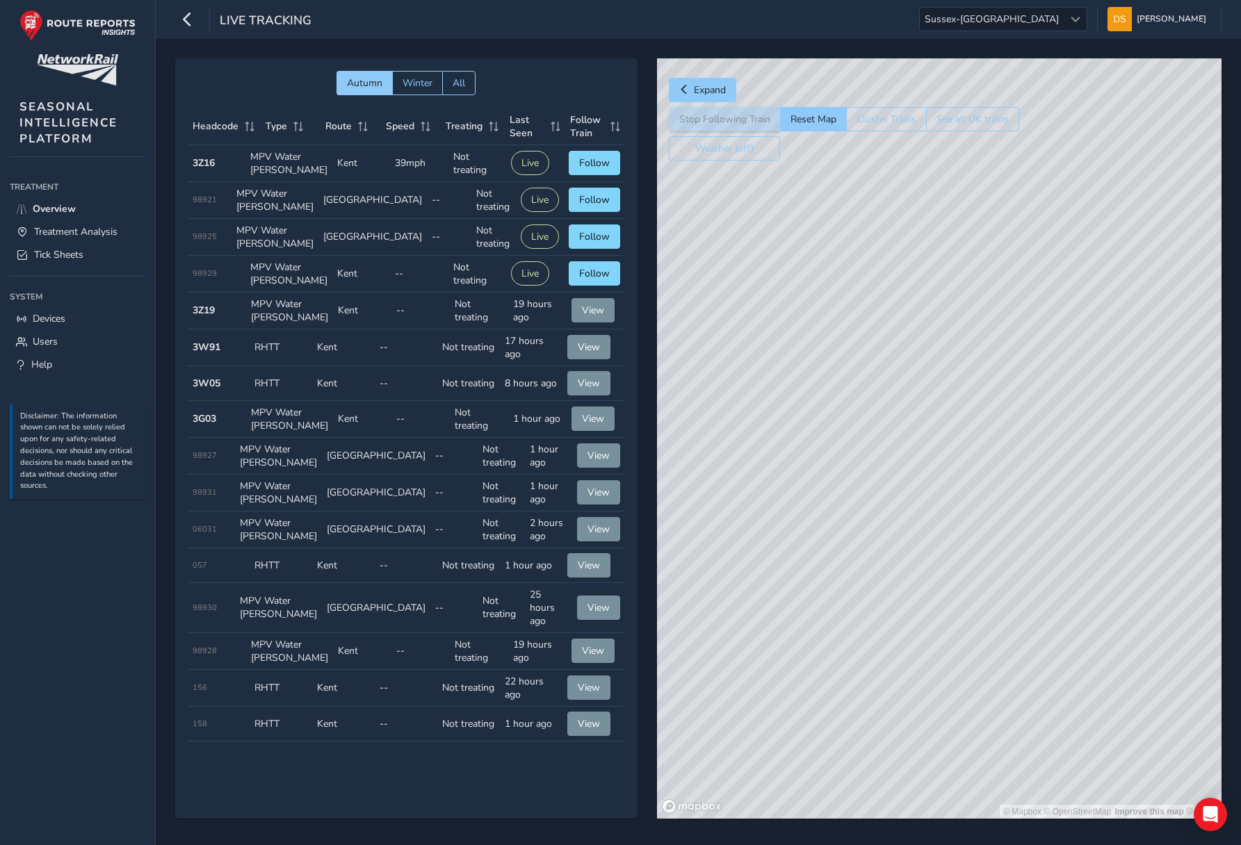
drag, startPoint x: 1094, startPoint y: 518, endPoint x: 1251, endPoint y: 468, distance: 164.2
click at [962, 472] on html "Live Tracking [GEOGRAPHIC_DATA]-[GEOGRAPHIC_DATA] [GEOGRAPHIC_DATA]-[GEOGRAPHIC…" at bounding box center [620, 422] width 1241 height 845
drag, startPoint x: 1285, startPoint y: 446, endPoint x: 1301, endPoint y: 442, distance: 16.5
click at [962, 442] on html "Live Tracking [GEOGRAPHIC_DATA]-[GEOGRAPHIC_DATA] [GEOGRAPHIC_DATA]-[GEOGRAPHIC…" at bounding box center [620, 422] width 1241 height 845
click at [962, 464] on div "© Mapbox © OpenStreetMap Improve this map © Maxar" at bounding box center [939, 438] width 564 height 761
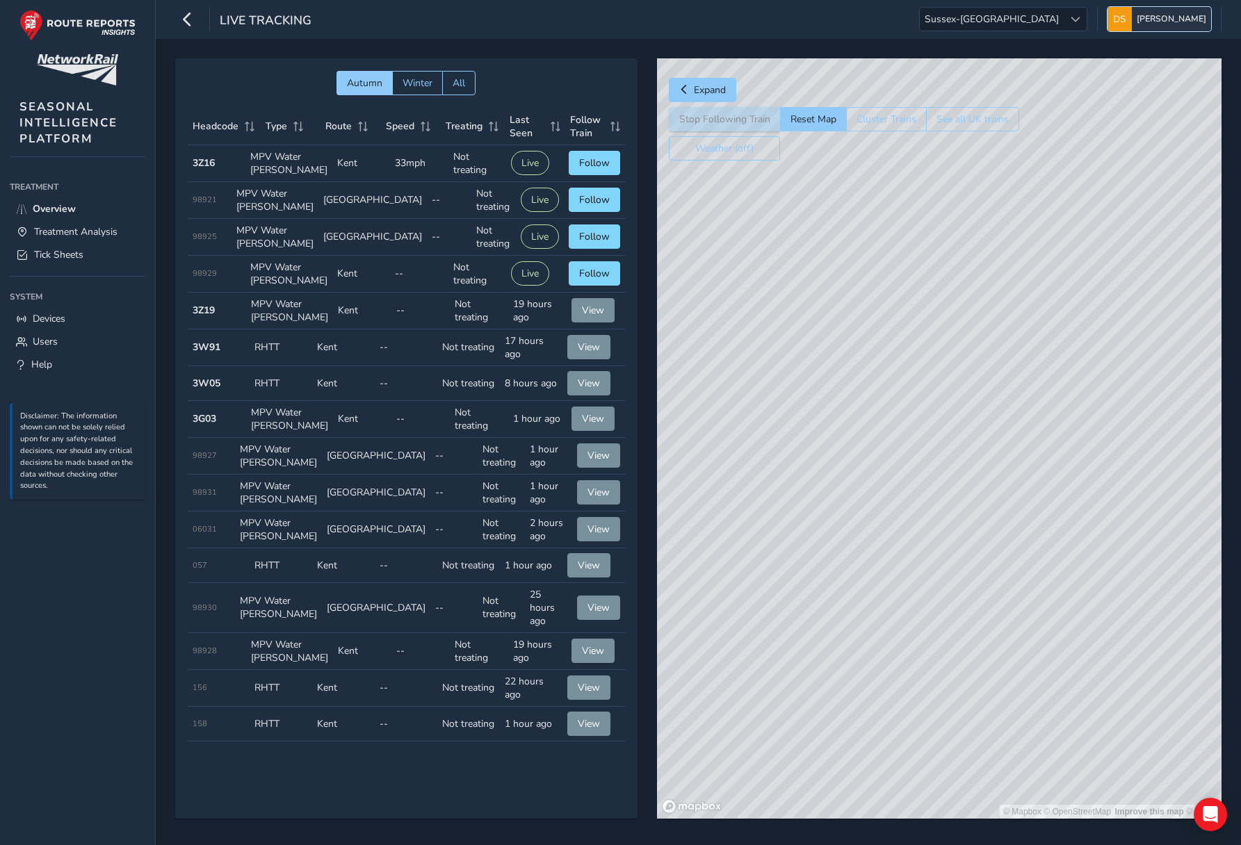
click at [962, 15] on span "[PERSON_NAME]" at bounding box center [1172, 19] width 70 height 24
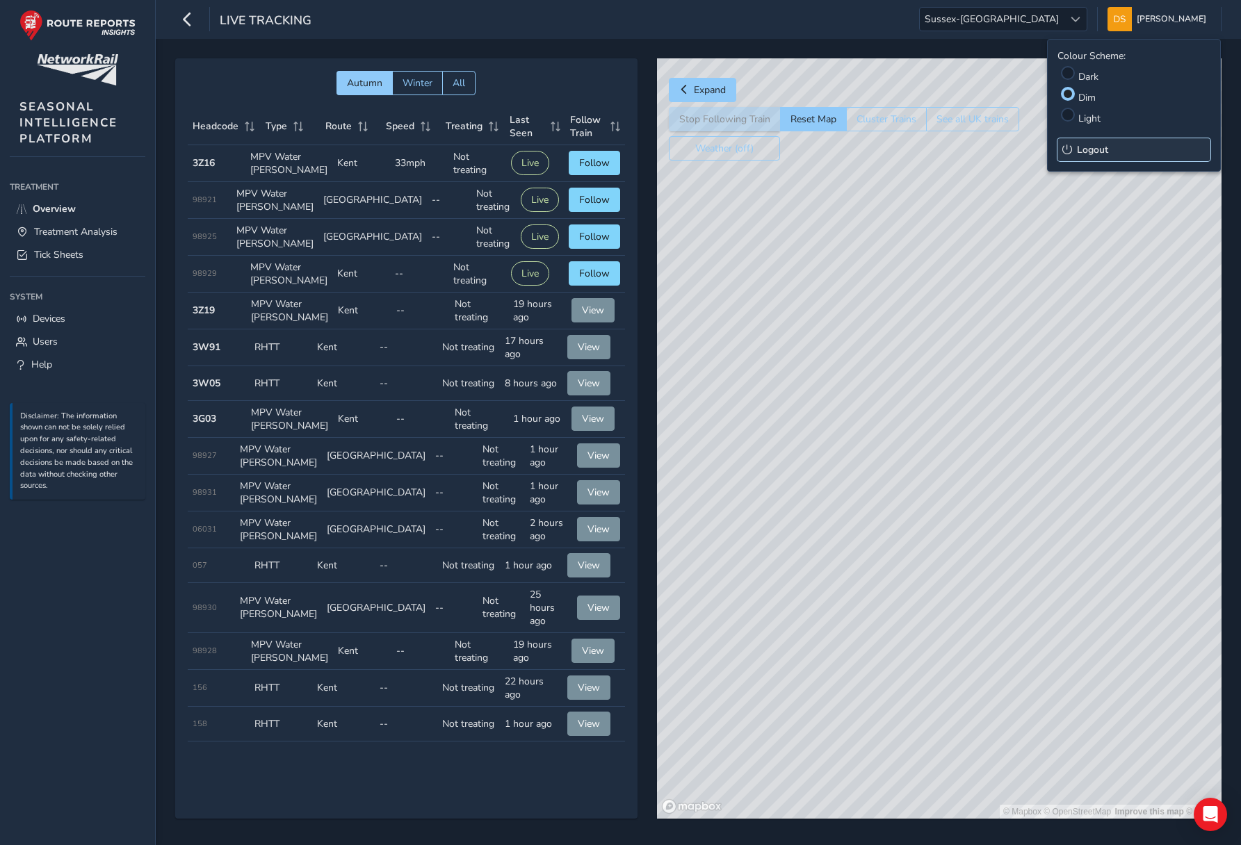
click at [962, 149] on span "Logout" at bounding box center [1092, 149] width 31 height 13
